Goal: Transaction & Acquisition: Download file/media

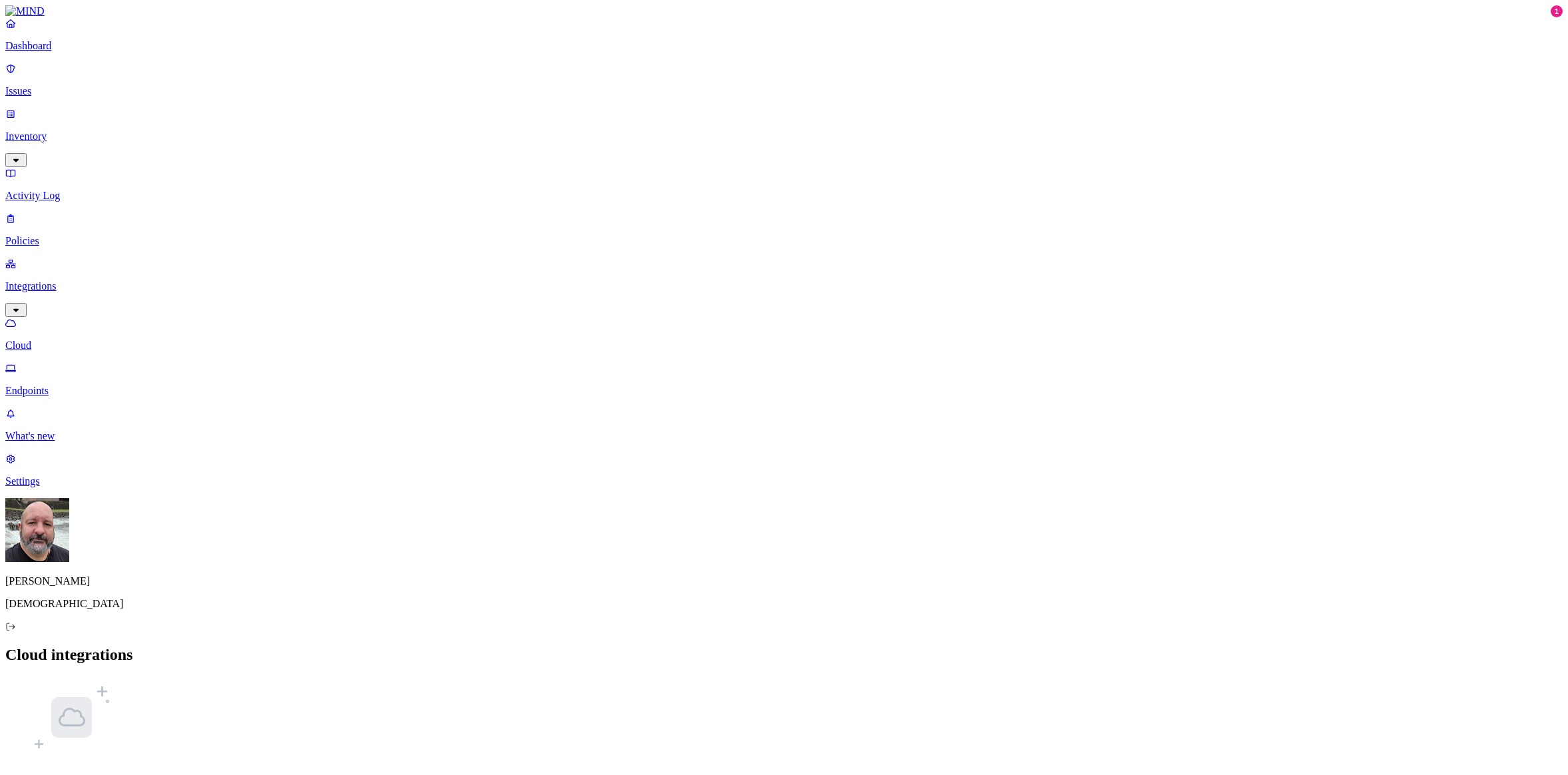
click at [61, 385] on p "Endpoints" at bounding box center [784, 390] width 1558 height 12
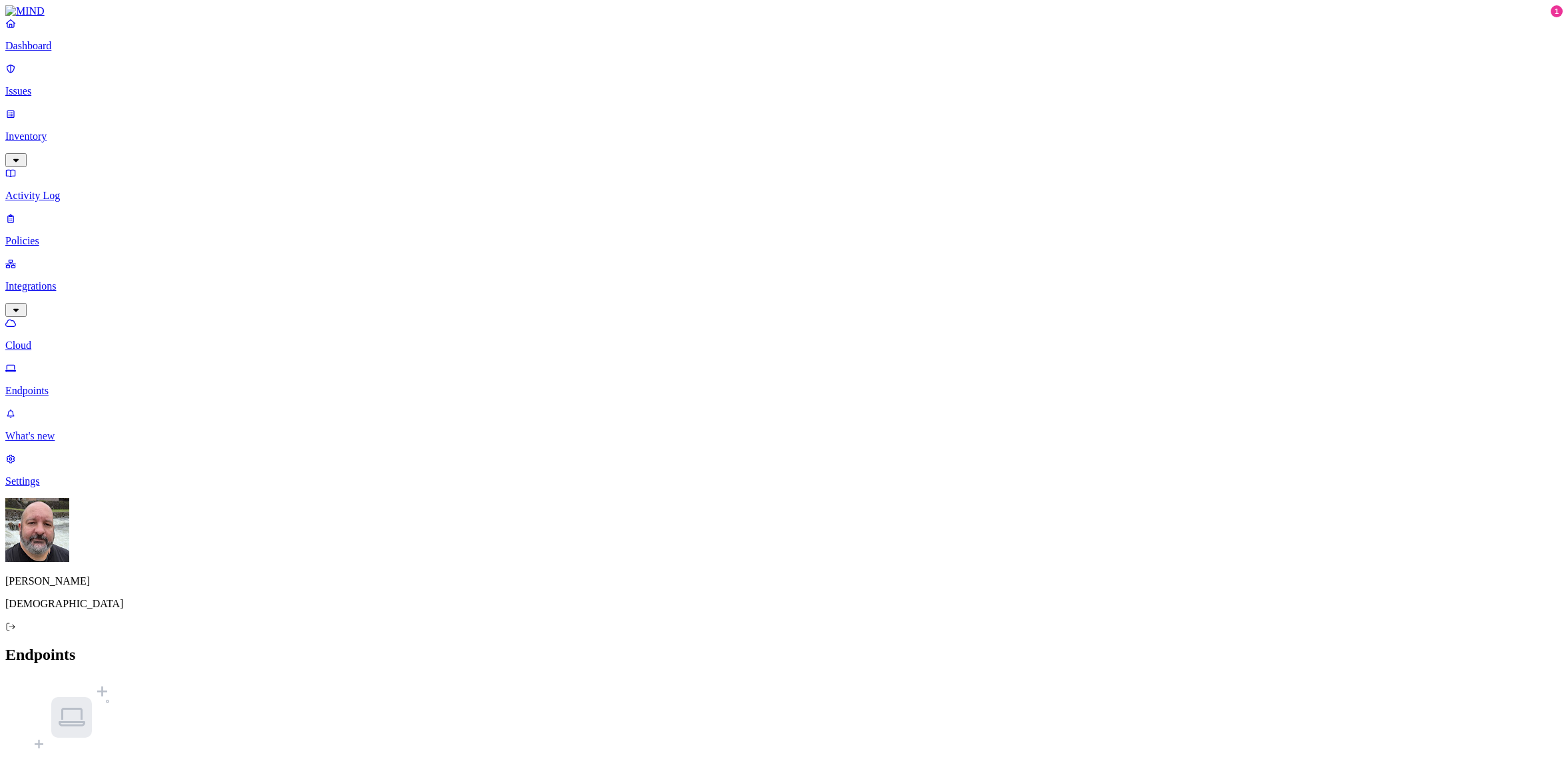
click at [101, 442] on p "What's new" at bounding box center [784, 435] width 1558 height 12
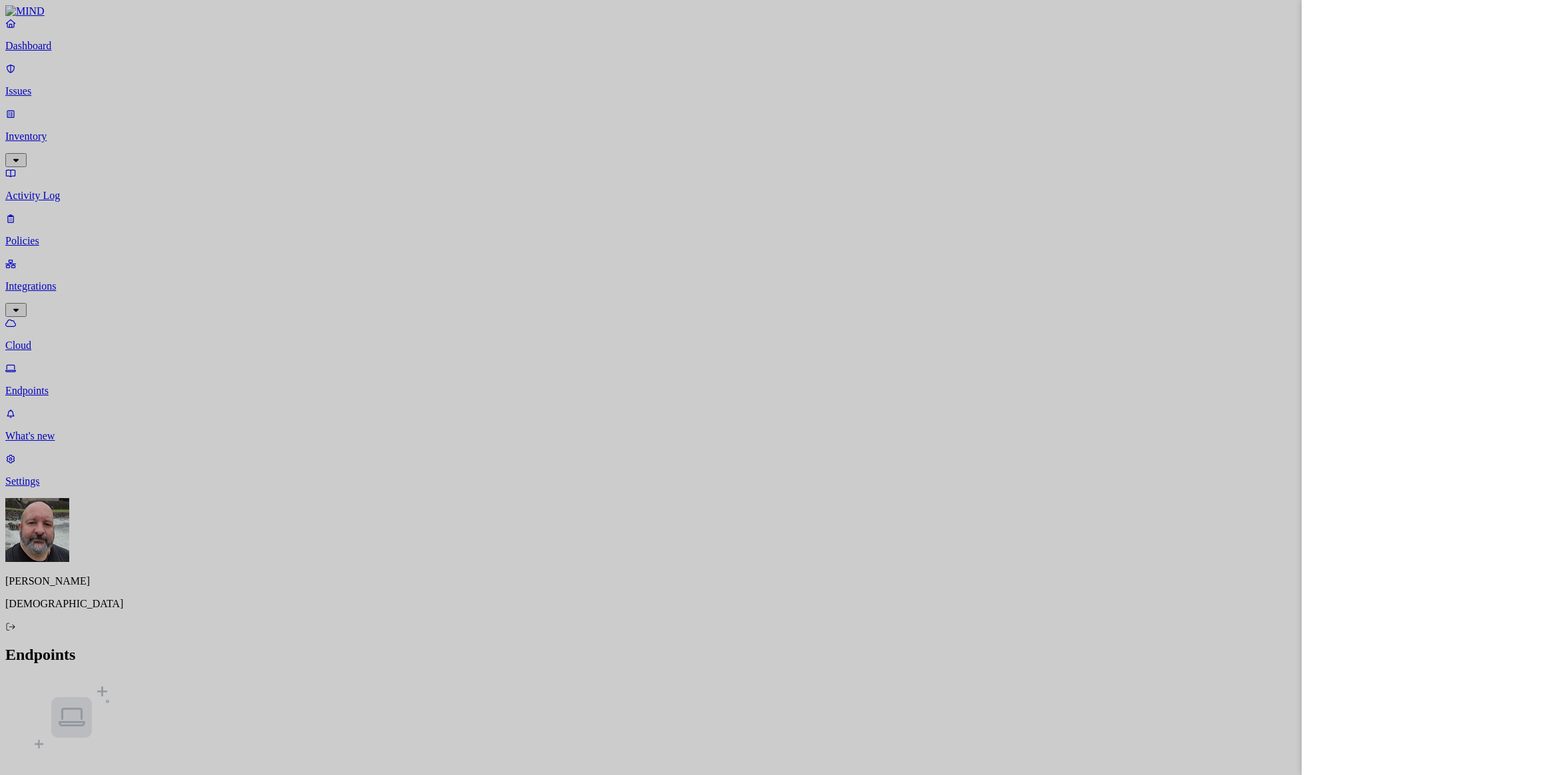
click at [77, 718] on div at bounding box center [784, 387] width 1568 height 775
